Goal: Task Accomplishment & Management: Complete application form

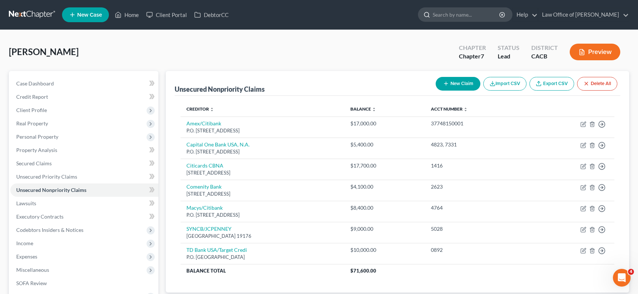
click at [459, 16] on input "search" at bounding box center [467, 15] width 68 height 14
type input "cam"
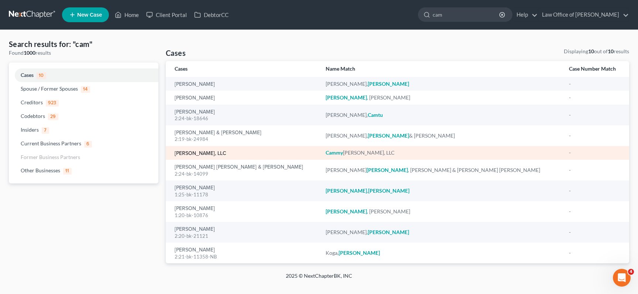
click at [198, 145] on link "[PERSON_NAME], LLC" at bounding box center [201, 153] width 52 height 5
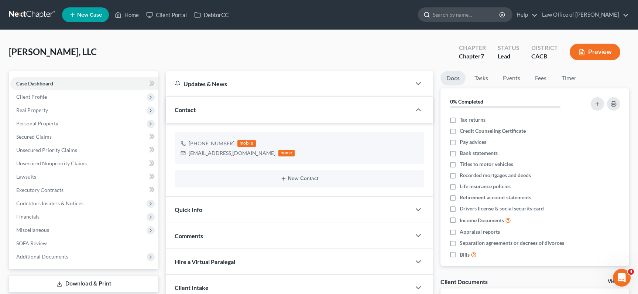
click at [467, 18] on input "search" at bounding box center [467, 15] width 68 height 14
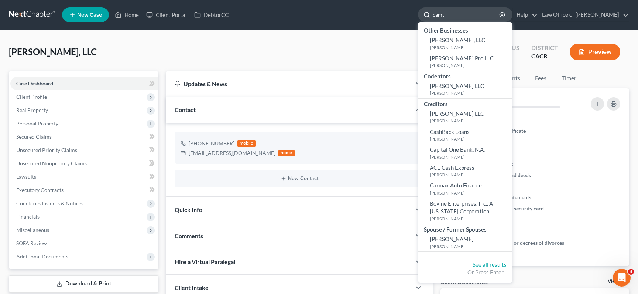
type input "camtu"
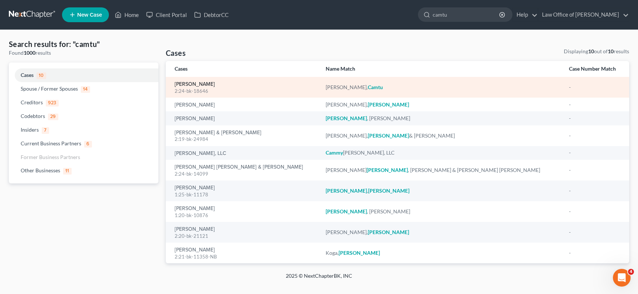
click at [183, 85] on link "[PERSON_NAME]" at bounding box center [195, 84] width 40 height 5
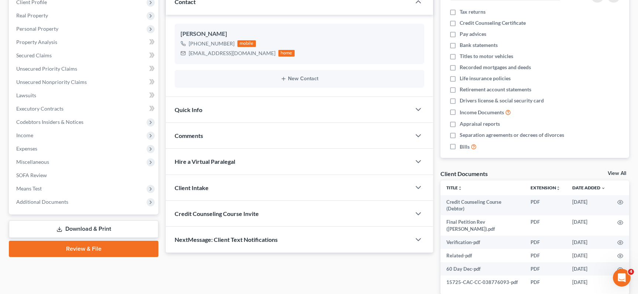
scroll to position [109, 0]
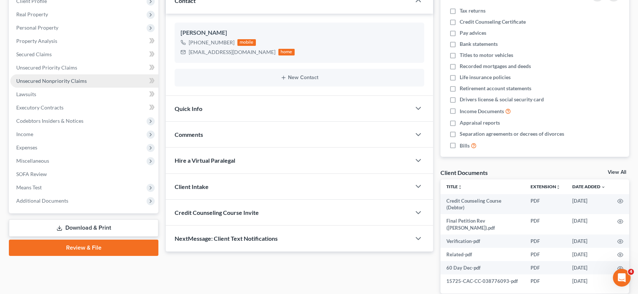
click at [103, 79] on link "Unsecured Nonpriority Claims" at bounding box center [84, 80] width 148 height 13
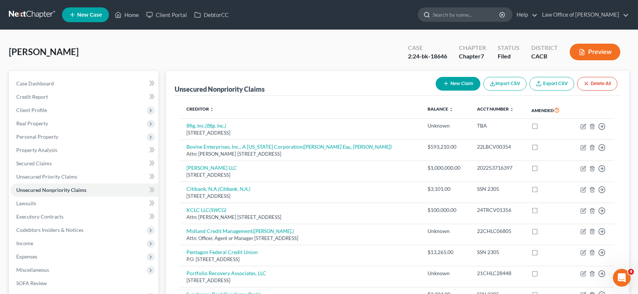
click at [479, 16] on input "search" at bounding box center [467, 15] width 68 height 14
type input "cammy"
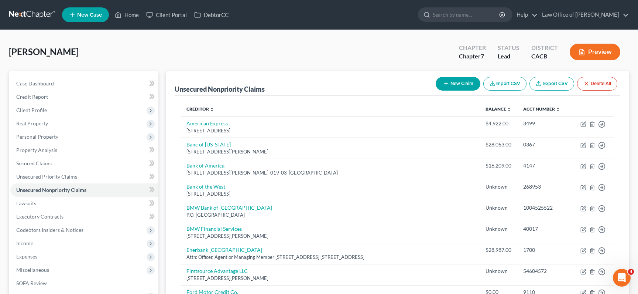
click at [42, 17] on link at bounding box center [32, 14] width 47 height 13
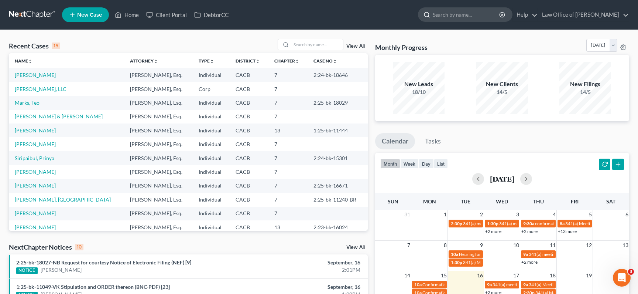
click at [463, 12] on input "search" at bounding box center [467, 15] width 68 height 14
type input "cammy"
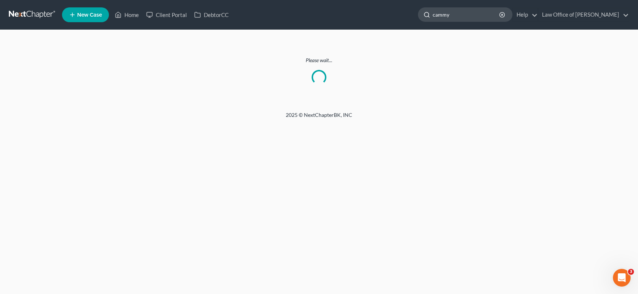
click at [488, 17] on input "cammy" at bounding box center [467, 15] width 68 height 14
click at [28, 17] on link at bounding box center [32, 14] width 47 height 13
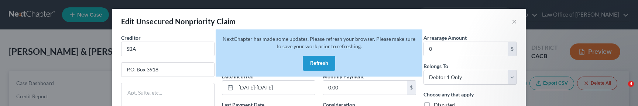
select select "38"
select select "14"
select select "0"
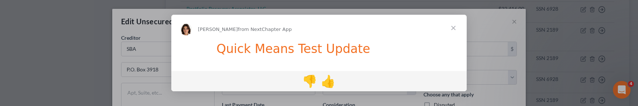
scroll to position [288, 0]
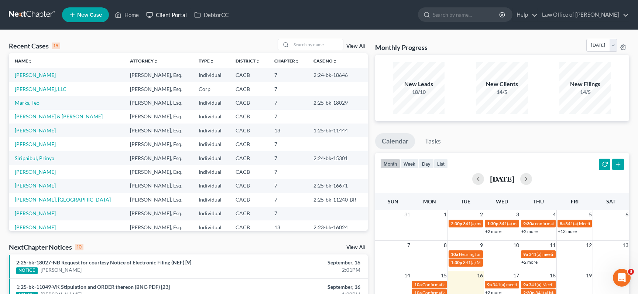
click at [174, 14] on link "Client Portal" at bounding box center [167, 14] width 48 height 13
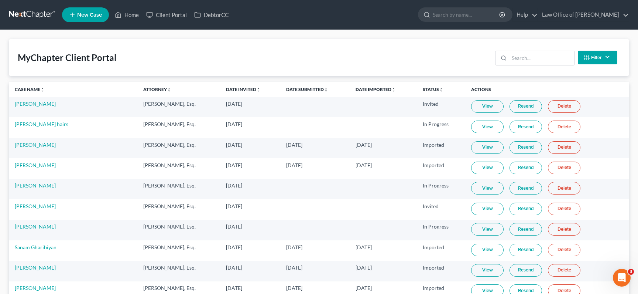
click at [33, 16] on link at bounding box center [32, 14] width 47 height 13
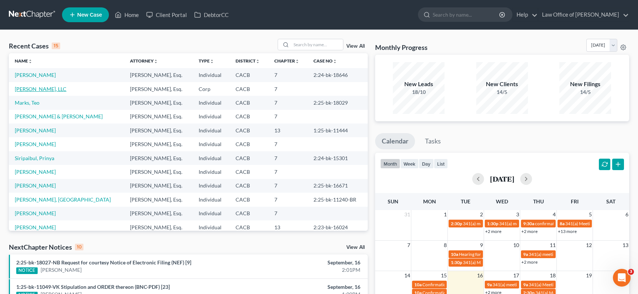
click at [50, 88] on link "[PERSON_NAME], LLC" at bounding box center [41, 89] width 52 height 6
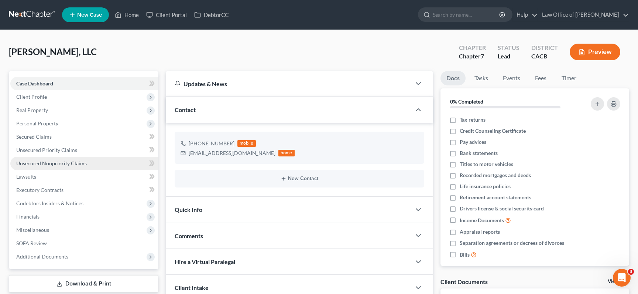
click at [100, 165] on link "Unsecured Nonpriority Claims" at bounding box center [84, 163] width 148 height 13
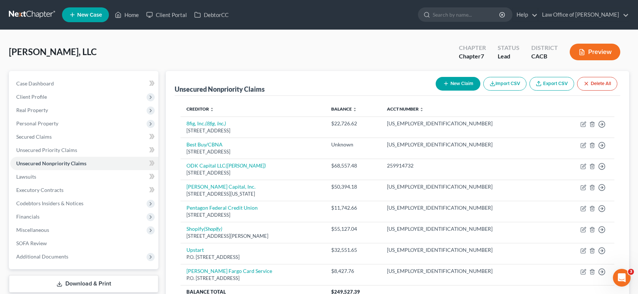
click at [25, 11] on link at bounding box center [32, 14] width 47 height 13
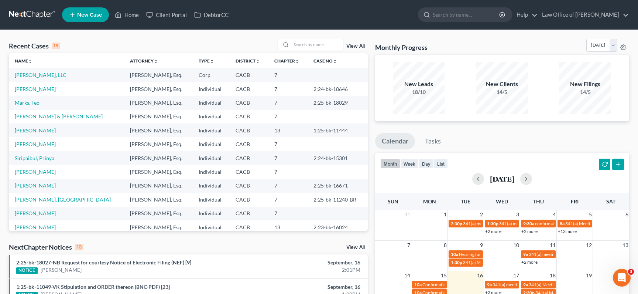
click at [31, 10] on link at bounding box center [32, 14] width 47 height 13
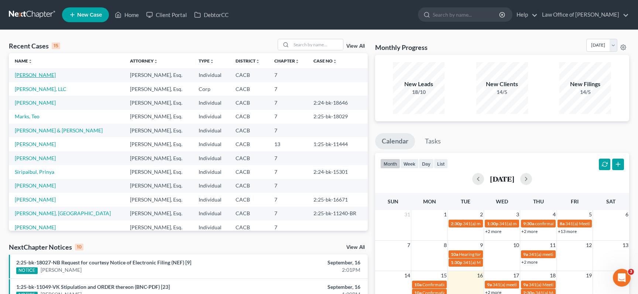
click at [35, 76] on link "[PERSON_NAME]" at bounding box center [35, 75] width 41 height 6
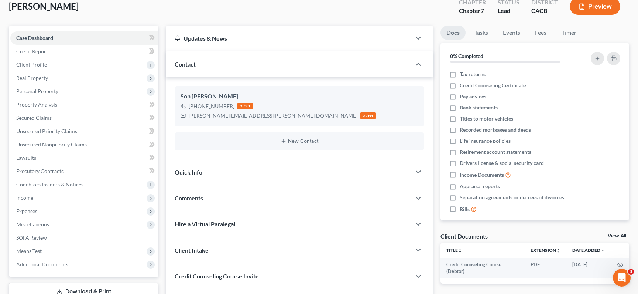
scroll to position [58, 0]
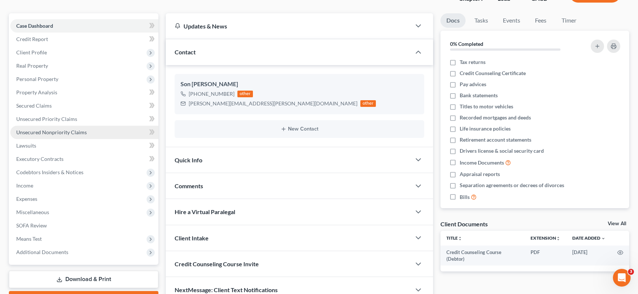
click at [107, 130] on link "Unsecured Nonpriority Claims" at bounding box center [84, 132] width 148 height 13
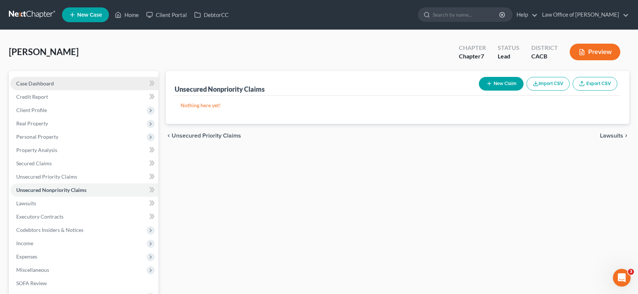
click at [119, 78] on link "Case Dashboard" at bounding box center [84, 83] width 148 height 13
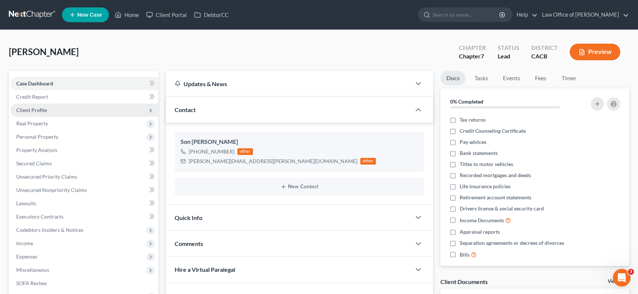
click at [110, 113] on span "Client Profile" at bounding box center [84, 109] width 148 height 13
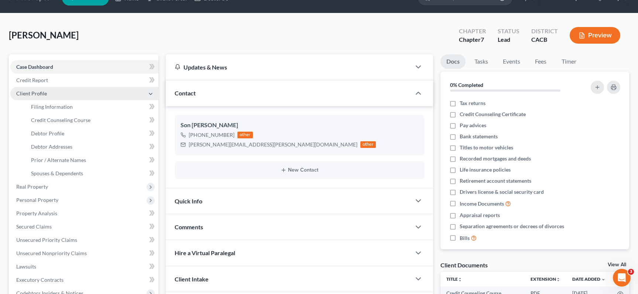
scroll to position [20, 0]
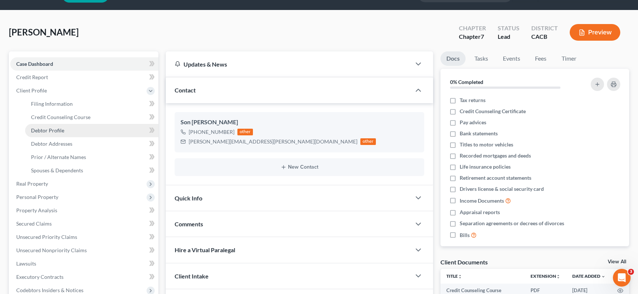
click at [109, 126] on link "Debtor Profile" at bounding box center [91, 130] width 133 height 13
select select "3"
select select "1"
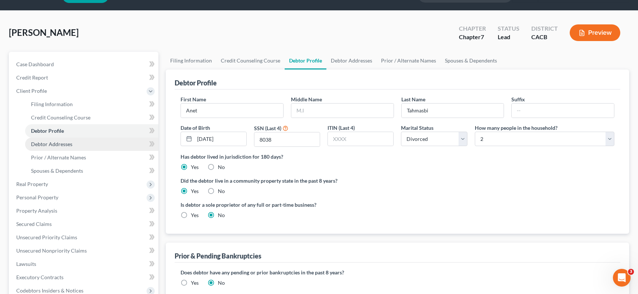
scroll to position [22, 0]
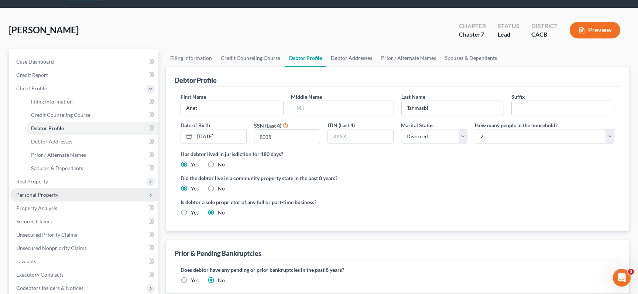
click at [115, 189] on span "Personal Property" at bounding box center [84, 194] width 148 height 13
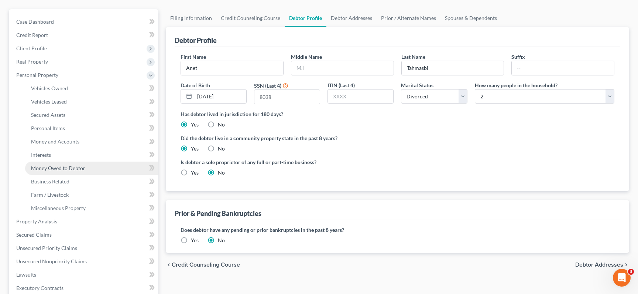
scroll to position [62, 0]
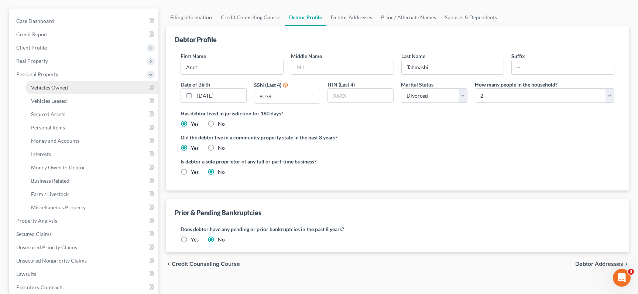
click at [100, 89] on link "Vehicles Owned" at bounding box center [91, 87] width 133 height 13
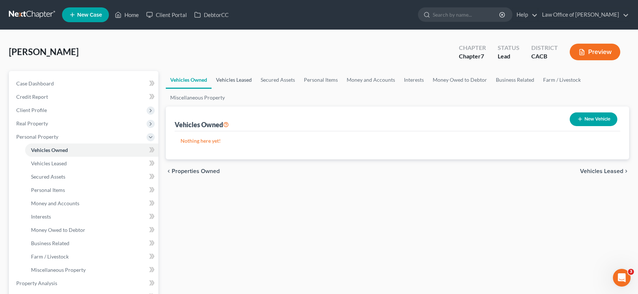
click at [232, 82] on link "Vehicles Leased" at bounding box center [234, 80] width 45 height 18
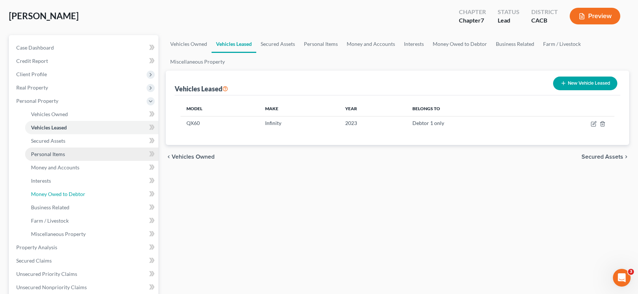
click at [94, 192] on link "Money Owed to Debtor" at bounding box center [91, 193] width 133 height 13
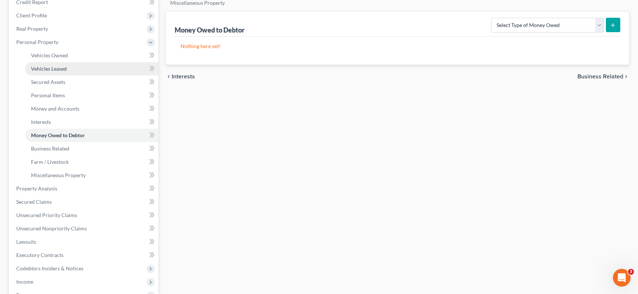
scroll to position [97, 0]
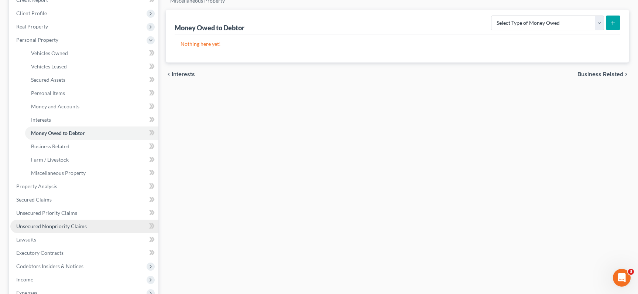
click at [86, 225] on link "Unsecured Nonpriority Claims" at bounding box center [84, 225] width 148 height 13
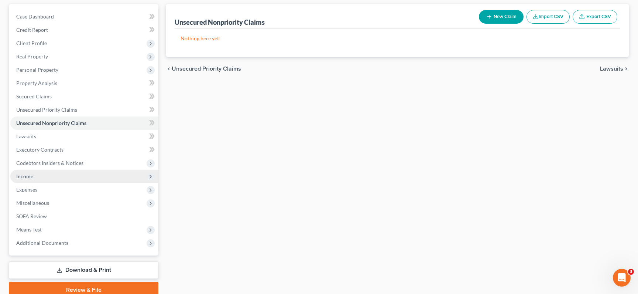
scroll to position [74, 0]
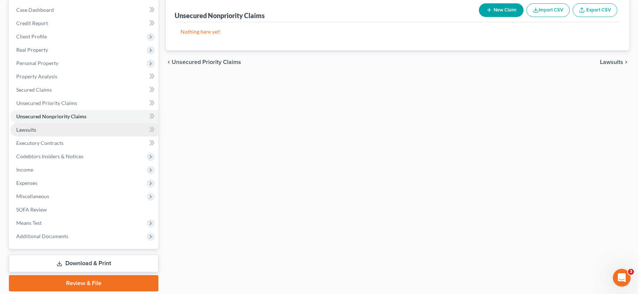
click at [100, 133] on link "Lawsuits" at bounding box center [84, 129] width 148 height 13
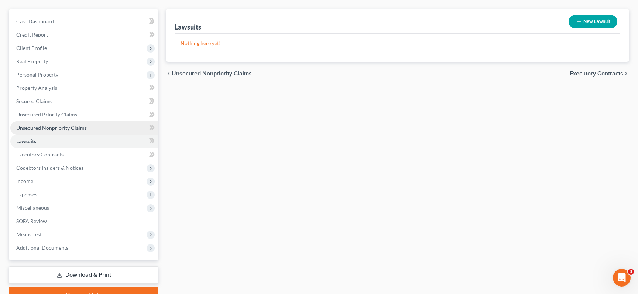
click at [107, 126] on link "Unsecured Nonpriority Claims" at bounding box center [84, 127] width 148 height 13
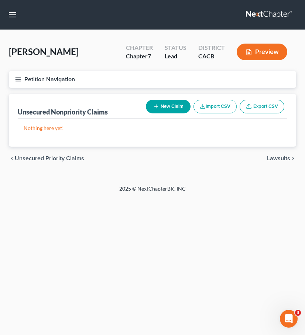
click at [158, 107] on button "New Claim" at bounding box center [168, 107] width 45 height 14
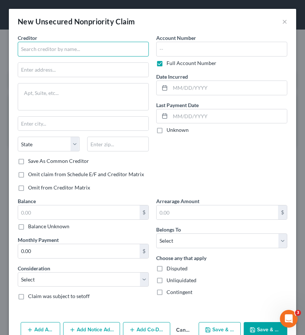
click at [45, 47] on input "text" at bounding box center [83, 49] width 131 height 15
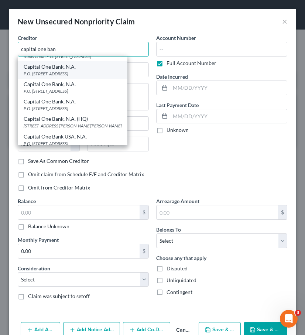
scroll to position [33, 0]
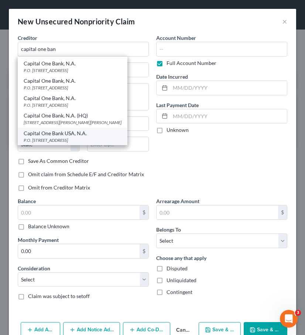
click at [101, 133] on div "Capital One Bank USA, N.A." at bounding box center [73, 133] width 98 height 7
type input "Capital One Bank USA, N.A."
type input "P.O. Box 31293"
type input "Salt Lake City"
select select "46"
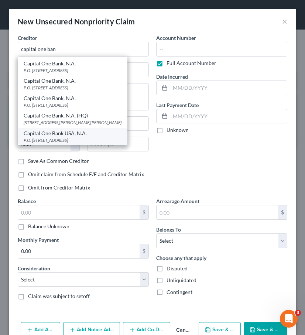
type input "84131"
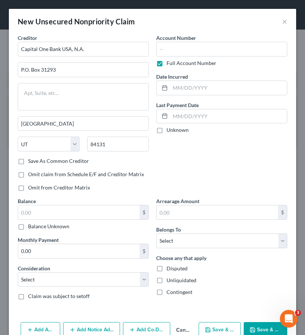
scroll to position [0, 0]
click at [167, 59] on div "Account Number Full Account Number" at bounding box center [221, 50] width 131 height 33
click at [166, 62] on div "Full Account Number" at bounding box center [221, 62] width 131 height 7
click at [183, 45] on input "text" at bounding box center [221, 49] width 131 height 15
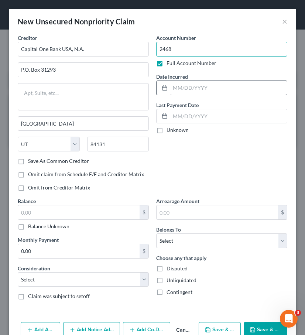
type input "2468"
click at [199, 88] on input "text" at bounding box center [228, 88] width 117 height 14
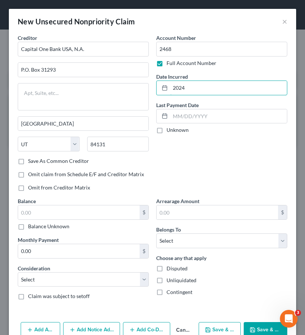
type input "2024"
click at [198, 166] on div "Account Number 2468 Full Account Number Date Incurred 2024 Last Payment Date Un…" at bounding box center [222, 115] width 139 height 163
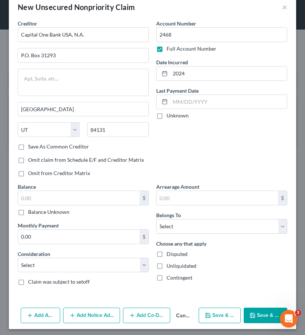
scroll to position [17, 0]
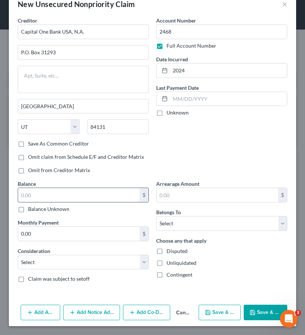
click at [84, 196] on input "text" at bounding box center [79, 195] width 122 height 14
type input "400"
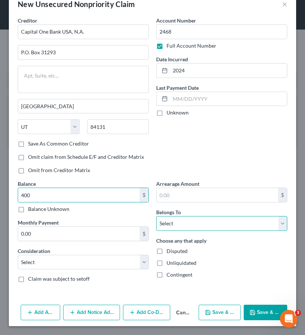
click at [221, 222] on select "Select Debtor 1 Only Debtor 2 Only Debtor 1 And Debtor 2 Only At Least One Of T…" at bounding box center [221, 223] width 131 height 15
select select "0"
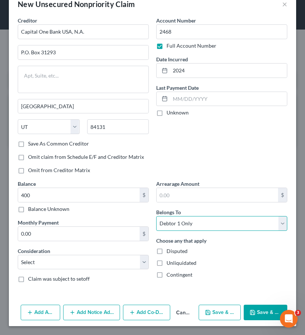
click at [156, 216] on select "Select Debtor 1 Only Debtor 2 Only Debtor 1 And Debtor 2 Only At Least One Of T…" at bounding box center [221, 223] width 131 height 15
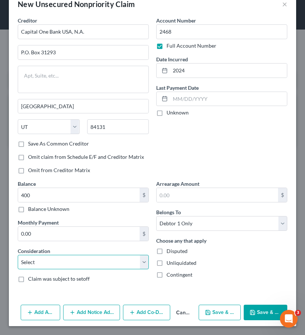
click at [122, 259] on select "Select Cable / Satellite Services Collection Agency Credit Card Debt Debt Couns…" at bounding box center [83, 262] width 131 height 15
select select "2"
click at [18, 255] on select "Select Cable / Satellite Services Collection Agency Credit Card Debt Debt Couns…" at bounding box center [83, 262] width 131 height 15
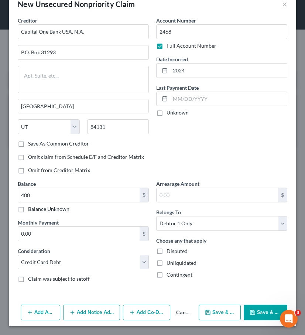
click at [261, 293] on button "Save & Close" at bounding box center [266, 313] width 44 height 16
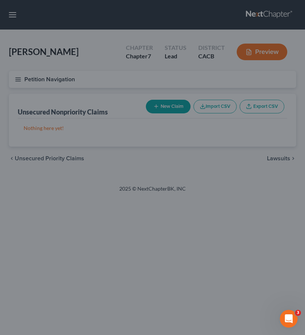
type input "400.00"
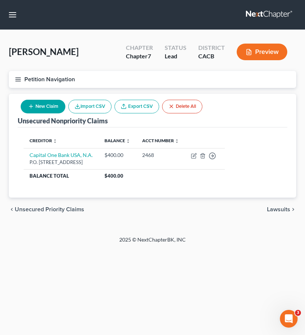
click at [40, 105] on button "New Claim" at bounding box center [43, 107] width 45 height 14
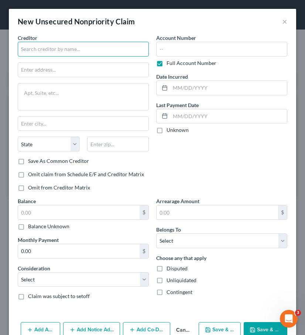
click at [101, 48] on input "text" at bounding box center [83, 49] width 131 height 15
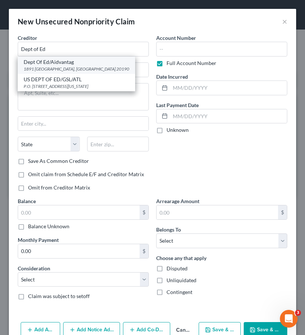
click at [49, 64] on div "Dept Of Ed/Aidvantag" at bounding box center [77, 61] width 106 height 7
type input "Dept Of Ed/Aidvantag"
type input "1891 Metro Center Dr."
type input "Reston"
select select "48"
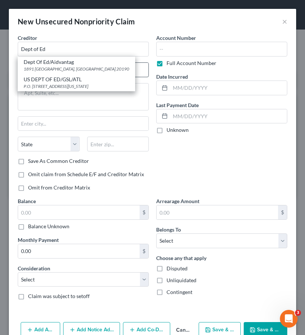
type input "20190"
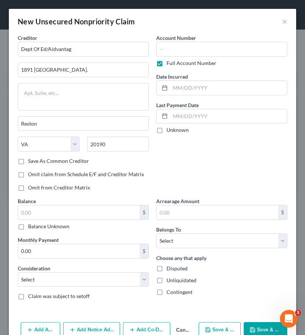
click at [167, 64] on label "Full Account Number" at bounding box center [192, 62] width 50 height 7
click at [170, 64] on input "Full Account Number" at bounding box center [172, 61] width 5 height 5
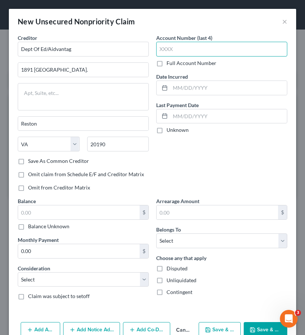
click at [184, 54] on input "text" at bounding box center [221, 49] width 131 height 15
type input "0090"
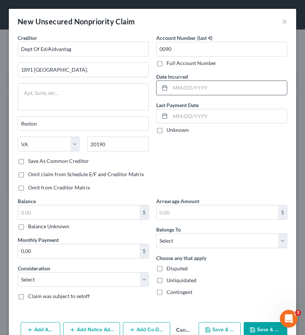
click at [178, 87] on input "text" at bounding box center [228, 88] width 117 height 14
type input "2009"
click at [197, 175] on div "Account Number (last 4) 0090 Full Account Number Date Incurred 2009 Last Paymen…" at bounding box center [222, 115] width 139 height 163
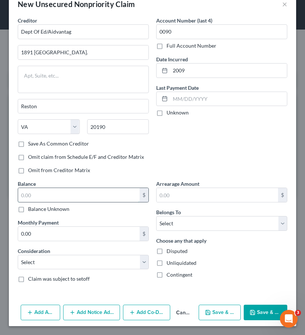
click at [117, 199] on input "text" at bounding box center [79, 195] width 122 height 14
type input "3,700"
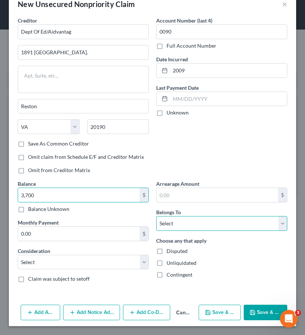
click at [198, 227] on select "Select Debtor 1 Only Debtor 2 Only Debtor 1 And Debtor 2 Only At Least One Of T…" at bounding box center [221, 223] width 131 height 15
select select "0"
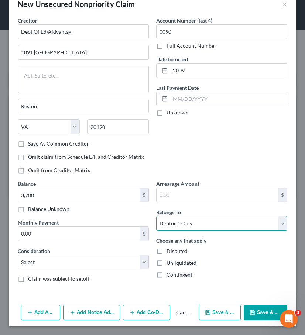
click at [156, 216] on select "Select Debtor 1 Only Debtor 2 Only Debtor 1 And Debtor 2 Only At Least One Of T…" at bounding box center [221, 223] width 131 height 15
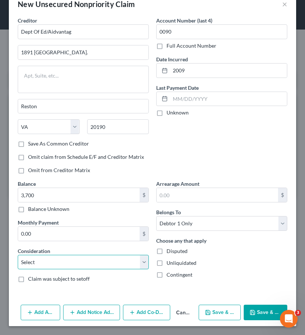
click at [126, 263] on select "Select Cable / Satellite Services Collection Agency Credit Card Debt Debt Couns…" at bounding box center [83, 262] width 131 height 15
select select "17"
click at [18, 255] on select "Select Cable / Satellite Services Collection Agency Credit Card Debt Debt Couns…" at bounding box center [83, 262] width 131 height 15
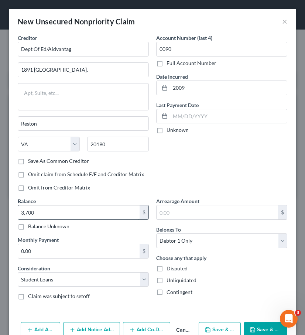
click at [112, 214] on input "3,700" at bounding box center [79, 212] width 122 height 14
click at [92, 211] on input "3,700" at bounding box center [79, 212] width 122 height 14
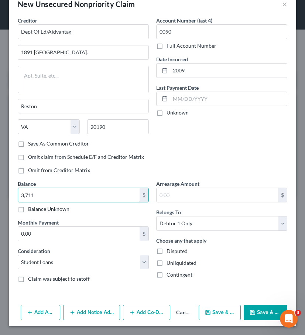
type input "3,711"
click at [266, 293] on button "Save & Close" at bounding box center [266, 313] width 44 height 16
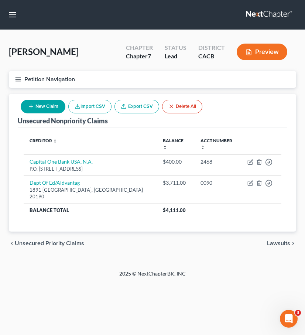
click at [43, 105] on button "New Claim" at bounding box center [43, 107] width 45 height 14
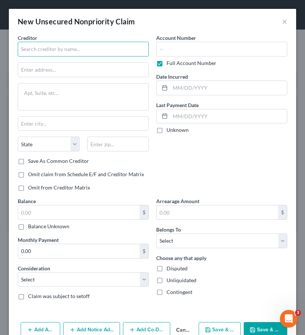
click at [76, 50] on input "text" at bounding box center [83, 49] width 131 height 15
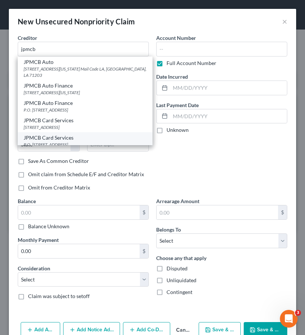
click at [73, 134] on div "JPMCB Card Services" at bounding box center [85, 137] width 123 height 7
type input "JPMCB Card Services"
type input "P.O. Box 15298"
type input "Wilmington"
select select "7"
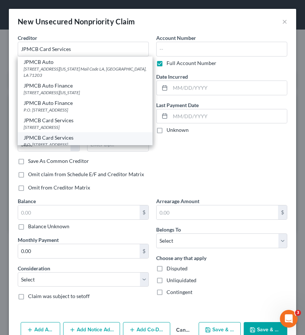
type input "19850"
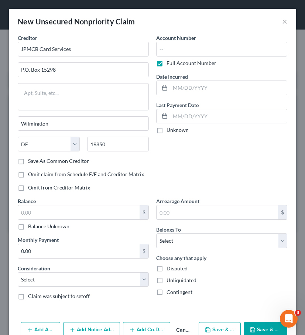
click at [185, 64] on label "Full Account Number" at bounding box center [192, 62] width 50 height 7
click at [174, 64] on input "Full Account Number" at bounding box center [172, 61] width 5 height 5
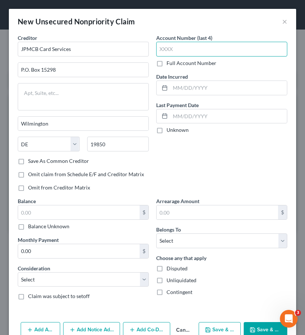
click at [202, 46] on input "text" at bounding box center [221, 49] width 131 height 15
type input "9784"
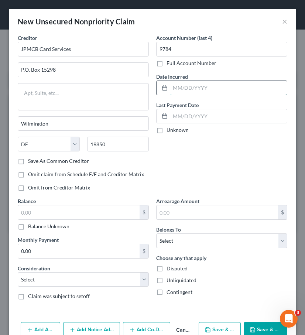
click at [198, 89] on input "text" at bounding box center [228, 88] width 117 height 14
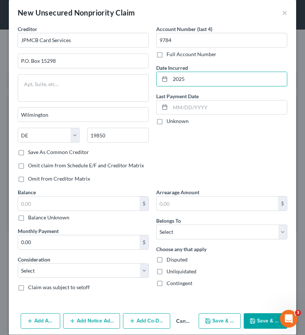
scroll to position [10, 0]
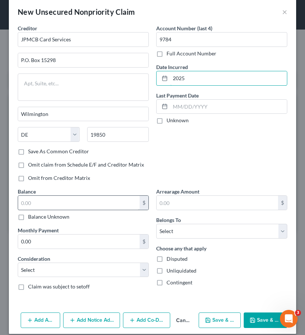
type input "2025"
click at [110, 209] on input "text" at bounding box center [79, 203] width 122 height 14
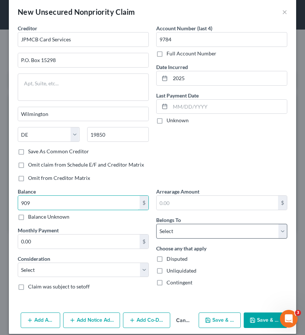
type input "909"
click at [176, 234] on select "Select Debtor 1 Only Debtor 2 Only Debtor 1 And Debtor 2 Only At Least One Of T…" at bounding box center [221, 231] width 131 height 15
select select "0"
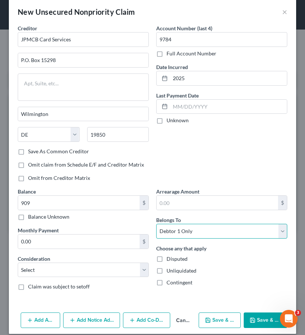
click at [156, 224] on select "Select Debtor 1 Only Debtor 2 Only Debtor 1 And Debtor 2 Only At Least One Of T…" at bounding box center [221, 231] width 131 height 15
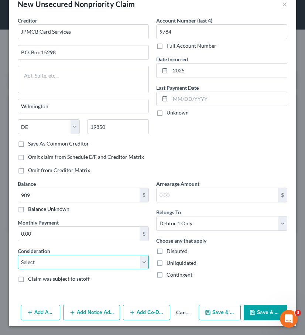
click at [123, 260] on select "Select Cable / Satellite Services Collection Agency Credit Card Debt Debt Couns…" at bounding box center [83, 262] width 131 height 15
select select "2"
click at [18, 255] on select "Select Cable / Satellite Services Collection Agency Credit Card Debt Debt Couns…" at bounding box center [83, 262] width 131 height 15
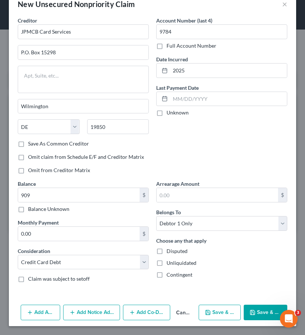
click at [255, 293] on icon "button" at bounding box center [252, 312] width 4 height 4
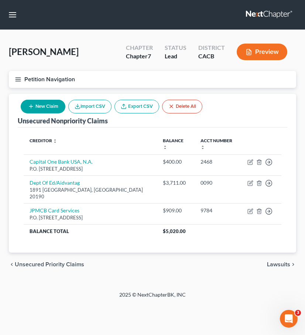
click at [44, 105] on button "New Claim" at bounding box center [43, 107] width 45 height 14
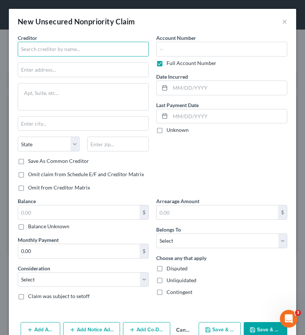
click at [85, 46] on input "text" at bounding box center [83, 49] width 131 height 15
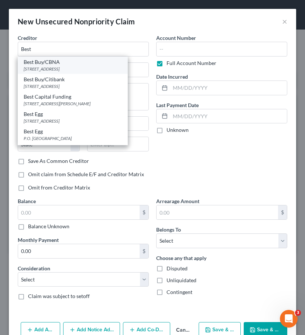
click at [93, 66] on div "5800 South Corporate Place, Sioux Falls, SD 57108" at bounding box center [73, 69] width 98 height 6
type input "Best Buy/CBNA"
type input "5800 South Corporate Place"
type input "Sioux Falls"
select select "43"
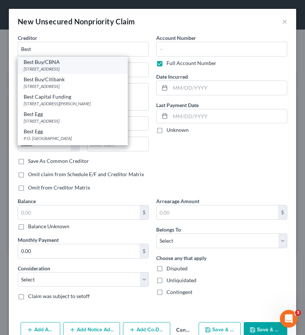
type input "57108"
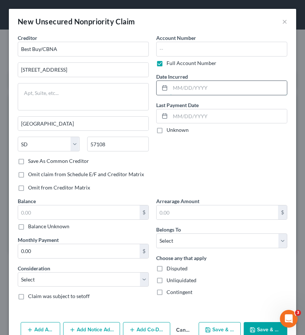
click at [183, 92] on input "text" at bounding box center [228, 88] width 117 height 14
type input "2024"
click at [167, 64] on label "Full Account Number" at bounding box center [192, 62] width 50 height 7
click at [170, 64] on input "Full Account Number" at bounding box center [172, 61] width 5 height 5
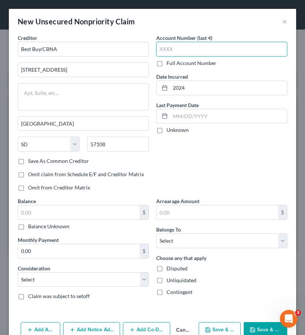
click at [180, 47] on input "text" at bounding box center [221, 49] width 131 height 15
type input "4728"
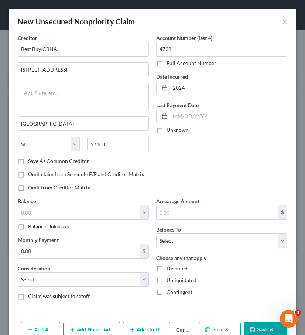
click at [205, 154] on div "Account Number (last 4) 4728 Full Account Number Date Incurred 2024 Last Paymen…" at bounding box center [222, 115] width 139 height 163
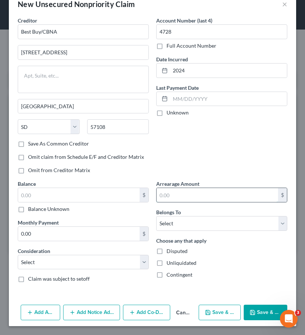
click at [187, 200] on input "text" at bounding box center [218, 195] width 122 height 14
click at [119, 195] on input "text" at bounding box center [79, 195] width 122 height 14
click at [192, 156] on div "Account Number (last 4) 4728 Full Account Number Date Incurred 2024 Last Paymen…" at bounding box center [222, 98] width 139 height 163
click at [102, 192] on input "text" at bounding box center [79, 195] width 122 height 14
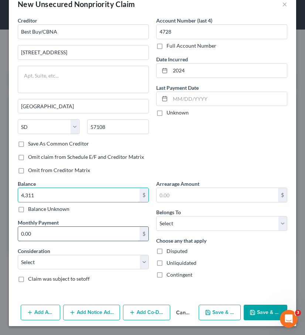
type input "4,311"
click at [115, 233] on input "0.00" at bounding box center [79, 234] width 122 height 14
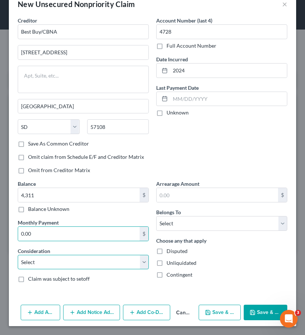
click at [102, 264] on select "Select Cable / Satellite Services Collection Agency Credit Card Debt Debt Couns…" at bounding box center [83, 262] width 131 height 15
select select "2"
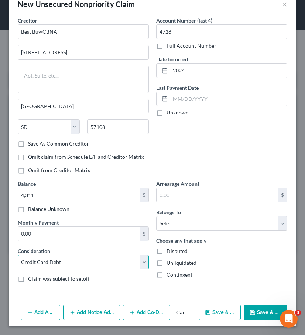
click at [18, 255] on select "Select Cable / Satellite Services Collection Agency Credit Card Debt Debt Couns…" at bounding box center [83, 262] width 131 height 15
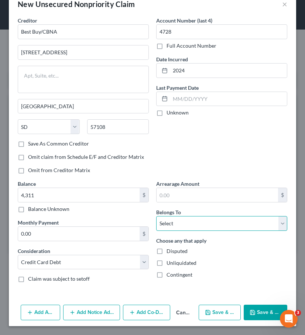
click at [197, 225] on select "Select Debtor 1 Only Debtor 2 Only Debtor 1 And Debtor 2 Only At Least One Of T…" at bounding box center [221, 223] width 131 height 15
select select "0"
click at [156, 216] on select "Select Debtor 1 Only Debtor 2 Only Debtor 1 And Debtor 2 Only At Least One Of T…" at bounding box center [221, 223] width 131 height 15
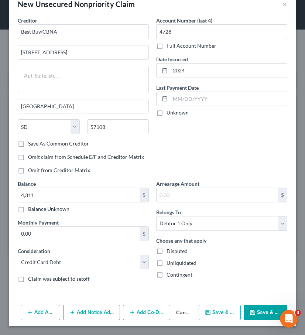
click at [263, 293] on button "Save & Close" at bounding box center [266, 313] width 44 height 16
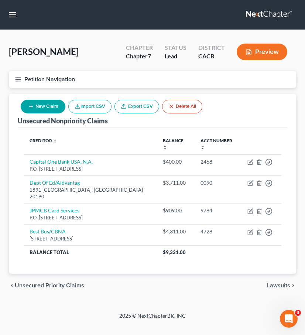
click at [41, 107] on button "New Claim" at bounding box center [43, 107] width 45 height 14
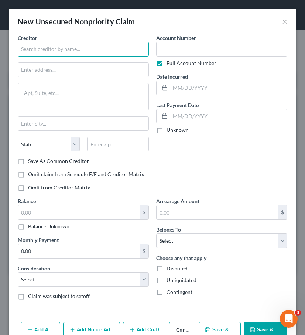
click at [72, 48] on input "text" at bounding box center [83, 49] width 131 height 15
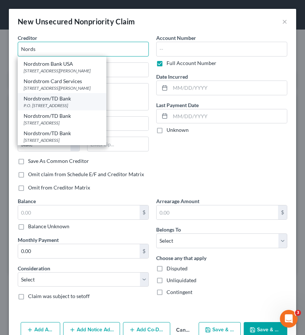
scroll to position [6, 0]
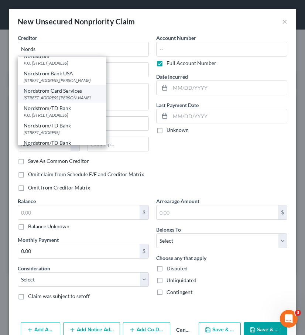
click at [100, 93] on div "Nordstrom Card Services" at bounding box center [62, 90] width 77 height 7
type input "Nordstrom Card Services"
type input "13531 E Caley Ave"
type input "Englewood"
select select "5"
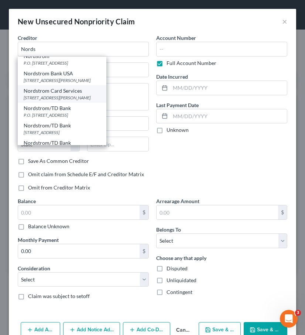
type input "80111"
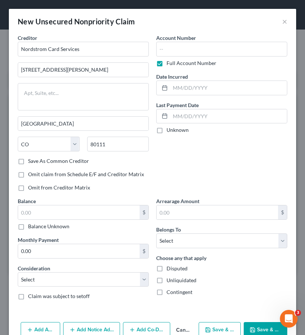
scroll to position [0, 0]
drag, startPoint x: 48, startPoint y: 50, endPoint x: 93, endPoint y: 52, distance: 45.8
click at [93, 52] on input "Nordstrom Card Services" at bounding box center [83, 49] width 131 height 15
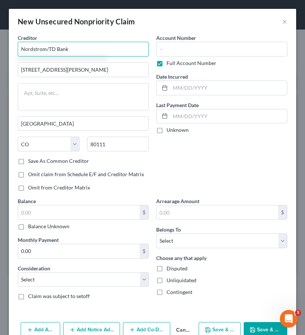
click at [48, 52] on input "Nordstrom/TD Bank" at bounding box center [83, 49] width 131 height 15
type input "Nordstrom/ TD Bank"
click at [155, 99] on div "Account Number Full Account Number Date Incurred Last Payment Date Unknown" at bounding box center [222, 115] width 139 height 163
click at [178, 64] on label "Full Account Number" at bounding box center [192, 62] width 50 height 7
click at [174, 64] on input "Full Account Number" at bounding box center [172, 61] width 5 height 5
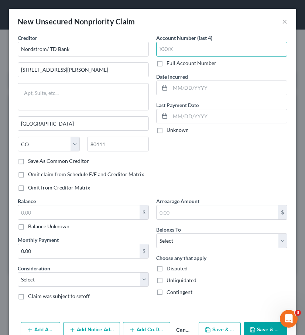
click at [189, 51] on input "text" at bounding box center [221, 49] width 131 height 15
type input "4470"
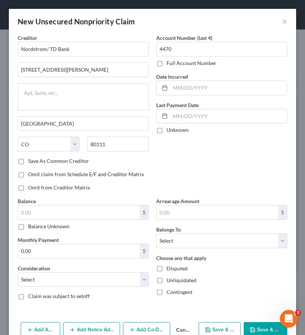
click at [185, 179] on div "Account Number (last 4) 4470 Full Account Number Date Incurred Last Payment Dat…" at bounding box center [222, 115] width 139 height 163
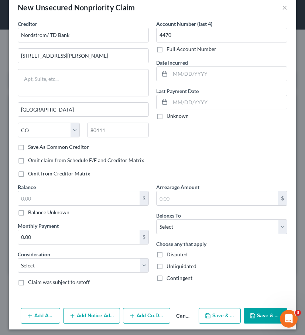
scroll to position [15, 0]
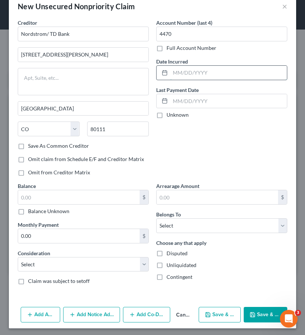
click at [202, 70] on input "text" at bounding box center [228, 73] width 117 height 14
type input "2019"
click at [115, 205] on div "$ Balance Unknown" at bounding box center [83, 202] width 131 height 25
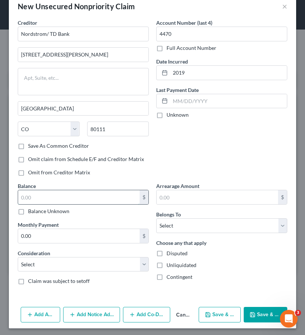
click at [120, 199] on input "text" at bounding box center [79, 197] width 122 height 14
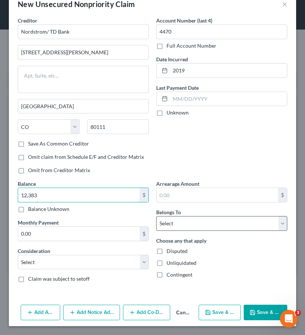
type input "12,383"
click at [192, 229] on select "Select Debtor 1 Only Debtor 2 Only Debtor 1 And Debtor 2 Only At Least One Of T…" at bounding box center [221, 223] width 131 height 15
select select "0"
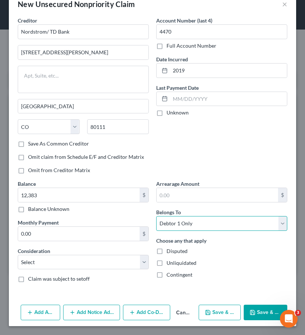
click at [156, 216] on select "Select Debtor 1 Only Debtor 2 Only Debtor 1 And Debtor 2 Only At Least One Of T…" at bounding box center [221, 223] width 131 height 15
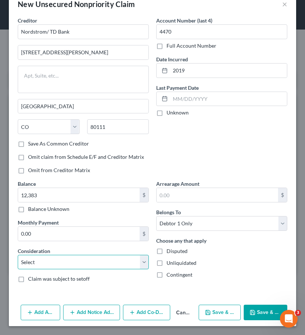
click at [116, 266] on select "Select Cable / Satellite Services Collection Agency Credit Card Debt Debt Couns…" at bounding box center [83, 262] width 131 height 15
select select "2"
click at [18, 255] on select "Select Cable / Satellite Services Collection Agency Credit Card Debt Debt Couns…" at bounding box center [83, 262] width 131 height 15
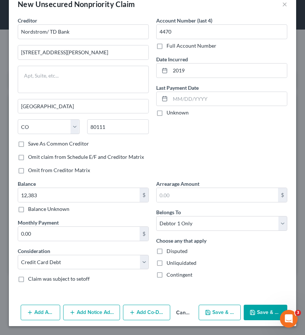
click at [254, 293] on button "Save & Close" at bounding box center [266, 313] width 44 height 16
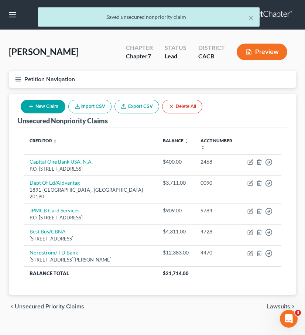
click at [52, 106] on button "New Claim" at bounding box center [43, 107] width 45 height 14
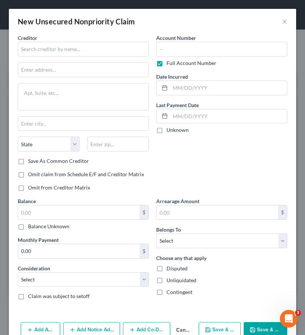
click at [109, 57] on div "Creditor * State AL AK AR AZ CA CO CT DE DC FL GA GU HI ID IL IN IA KS KY LA ME…" at bounding box center [83, 95] width 131 height 123
click at [113, 47] on input "text" at bounding box center [83, 49] width 131 height 15
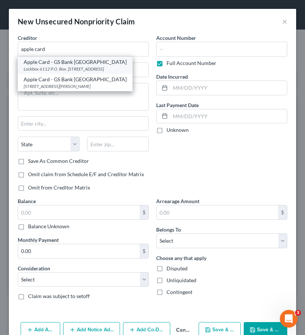
click at [105, 61] on div "Apple Card - GS Bank USA" at bounding box center [75, 61] width 103 height 7
type input "Apple Card - GS Bank USA"
type input "Lockbox 6112 P.O. Box. 7247"
type input "Philadelphia"
select select "39"
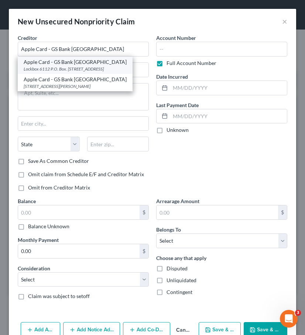
type input "19170"
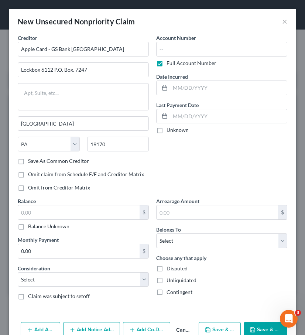
click at [167, 61] on label "Full Account Number" at bounding box center [192, 62] width 50 height 7
click at [170, 61] on input "Full Account Number" at bounding box center [172, 61] width 5 height 5
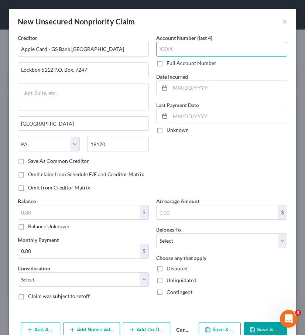
click at [170, 51] on input "text" at bounding box center [221, 49] width 131 height 15
type input "2319"
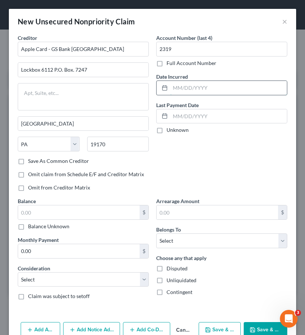
click at [181, 89] on input "text" at bounding box center [228, 88] width 117 height 14
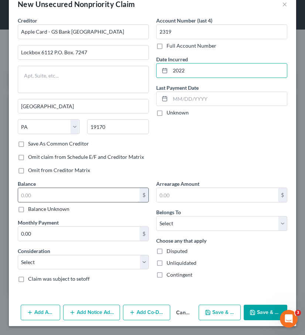
type input "2022"
click at [124, 190] on input "text" at bounding box center [79, 195] width 122 height 14
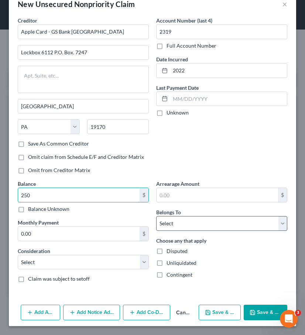
type input "250"
click at [197, 230] on select "Select Debtor 1 Only Debtor 2 Only Debtor 1 And Debtor 2 Only At Least One Of T…" at bounding box center [221, 223] width 131 height 15
select select "0"
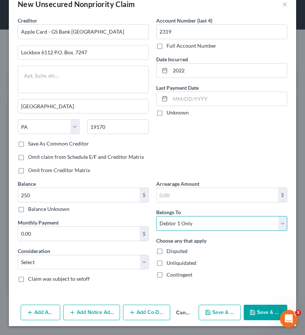
click at [156, 216] on select "Select Debtor 1 Only Debtor 2 Only Debtor 1 And Debtor 2 Only At Least One Of T…" at bounding box center [221, 223] width 131 height 15
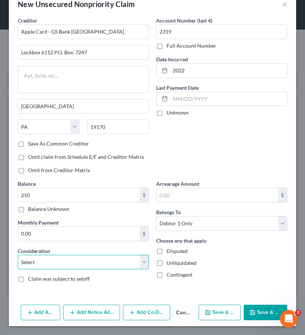
click at [117, 266] on select "Select Cable / Satellite Services Collection Agency Credit Card Debt Debt Couns…" at bounding box center [83, 262] width 131 height 15
select select "2"
click at [18, 255] on select "Select Cable / Satellite Services Collection Agency Credit Card Debt Debt Couns…" at bounding box center [83, 262] width 131 height 15
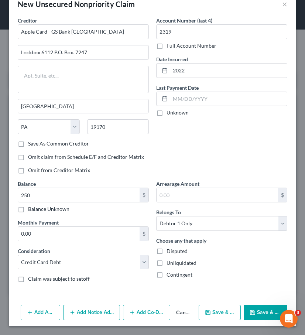
click at [259, 293] on button "Save & Close" at bounding box center [266, 313] width 44 height 16
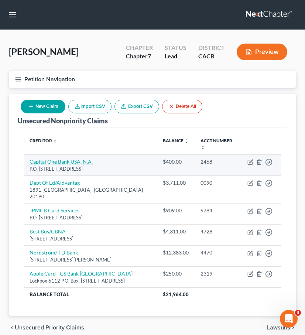
click at [75, 158] on link "Capital One Bank USA, N.A." at bounding box center [61, 161] width 63 height 6
select select "46"
select select "2"
select select "0"
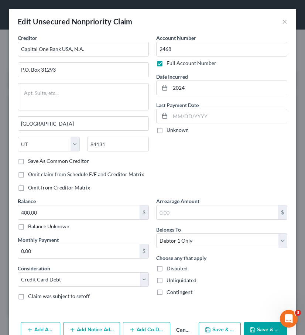
click at [166, 66] on div "Full Account Number" at bounding box center [221, 62] width 131 height 7
click at [194, 47] on input "2468" at bounding box center [221, 49] width 131 height 15
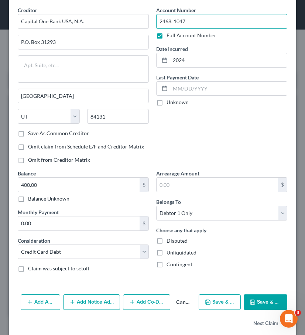
scroll to position [29, 0]
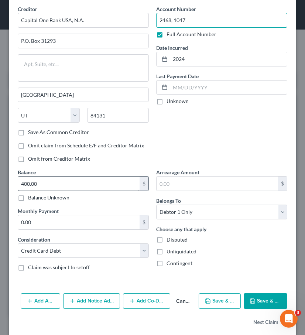
type input "2468, 1047"
type input "3,255"
click at [266, 293] on button "Save & Close" at bounding box center [266, 301] width 44 height 16
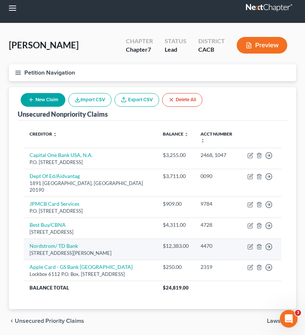
scroll to position [0, 0]
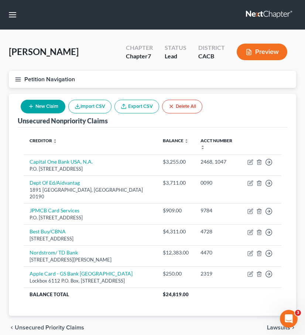
click at [58, 105] on button "New Claim" at bounding box center [43, 107] width 45 height 14
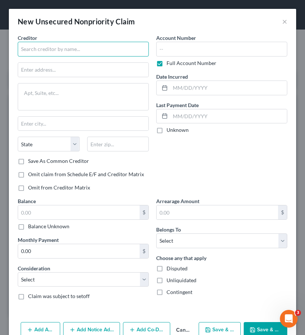
click at [86, 51] on input "text" at bounding box center [83, 49] width 131 height 15
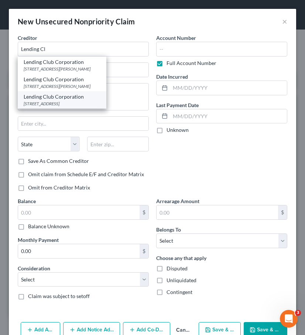
click at [85, 100] on div "595 Market St., Suite 200, San Francisco, CA 94105" at bounding box center [62, 103] width 77 height 6
type input "Lending Club Corporation"
type input "595 Market St., Suite 200"
type input "San Francisco"
select select "4"
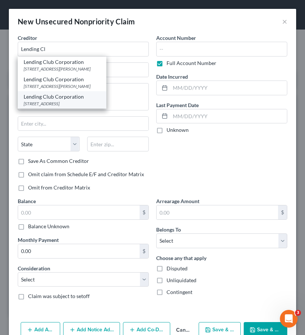
type input "94105"
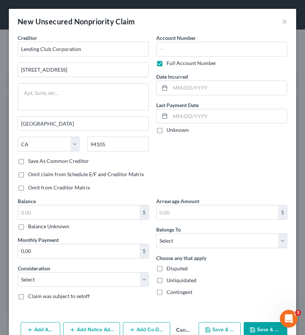
click at [168, 61] on label "Full Account Number" at bounding box center [192, 62] width 50 height 7
click at [170, 61] on input "Full Account Number" at bounding box center [172, 61] width 5 height 5
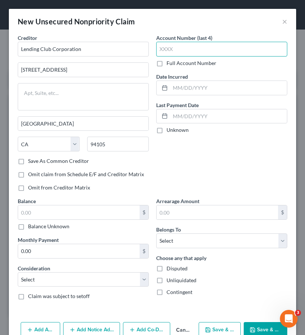
click at [176, 51] on input "text" at bounding box center [221, 49] width 131 height 15
type input "3273"
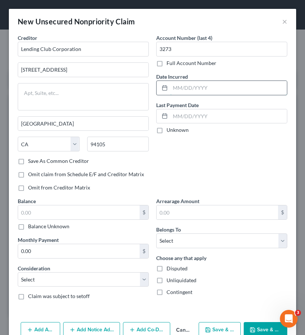
click at [198, 88] on input "text" at bounding box center [228, 88] width 117 height 14
type input "2022"
click at [187, 174] on div "Account Number (last 4) 3273 Full Account Number Date Incurred 2022 Last Paymen…" at bounding box center [222, 115] width 139 height 163
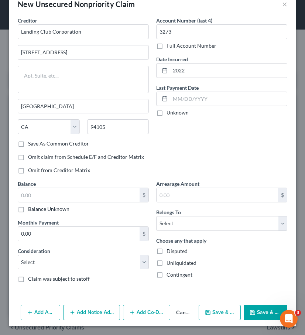
click at [55, 211] on label "Balance Unknown" at bounding box center [48, 208] width 41 height 7
click at [36, 210] on input "Balance Unknown" at bounding box center [33, 207] width 5 height 5
checkbox input "true"
type input "0.00"
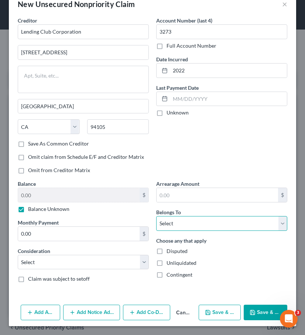
click at [220, 224] on select "Select Debtor 1 Only Debtor 2 Only Debtor 1 And Debtor 2 Only At Least One Of T…" at bounding box center [221, 223] width 131 height 15
select select "0"
click at [156, 216] on select "Select Debtor 1 Only Debtor 2 Only Debtor 1 And Debtor 2 Only At Least One Of T…" at bounding box center [221, 223] width 131 height 15
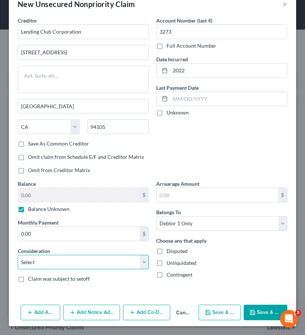
click at [116, 265] on select "Select Cable / Satellite Services Collection Agency Credit Card Debt Debt Couns…" at bounding box center [83, 262] width 131 height 15
select select "1"
click at [18, 255] on select "Select Cable / Satellite Services Collection Agency Credit Card Debt Debt Couns…" at bounding box center [83, 262] width 131 height 15
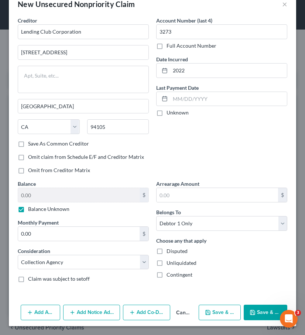
click at [256, 293] on icon "button" at bounding box center [253, 313] width 6 height 6
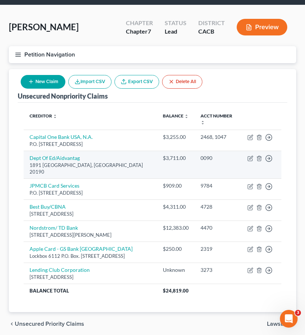
scroll to position [0, 0]
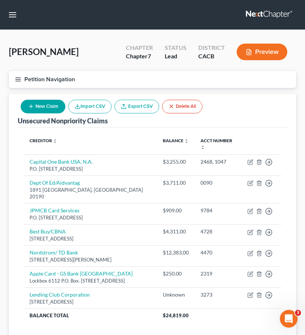
click at [272, 19] on link at bounding box center [269, 14] width 47 height 13
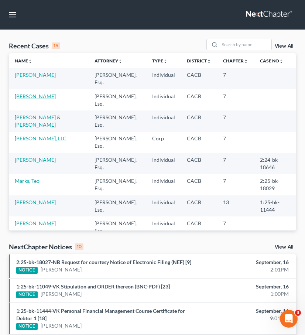
click at [41, 97] on link "[PERSON_NAME]" at bounding box center [35, 96] width 41 height 6
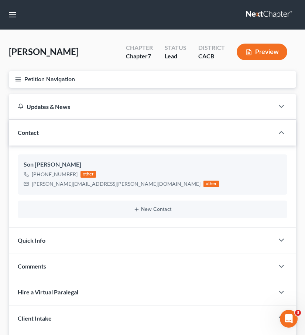
click at [278, 12] on link at bounding box center [269, 14] width 47 height 13
